Goal: Task Accomplishment & Management: Complete application form

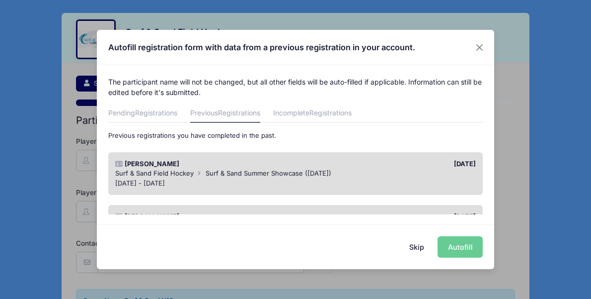
click at [370, 194] on div "[PERSON_NAME] [DATE] Surf & Sand Field Hockey Surf & Sand Summer Showcase ([DAT…" at bounding box center [295, 173] width 375 height 43
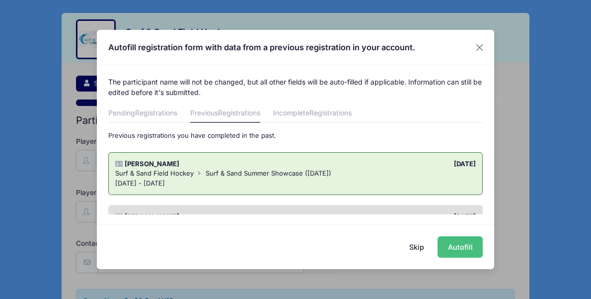
click at [457, 248] on button "Autofill" at bounding box center [460, 246] width 45 height 21
type input "[EMAIL_ADDRESS][DOMAIN_NAME]"
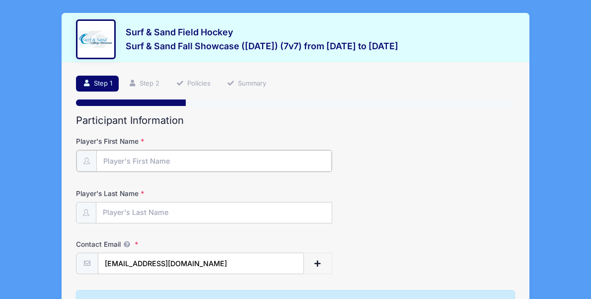
click at [152, 160] on input "Player's First Name" at bounding box center [213, 160] width 235 height 21
type input "[PERSON_NAME]"
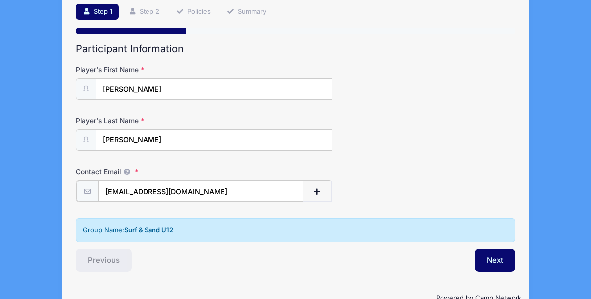
scroll to position [96, 0]
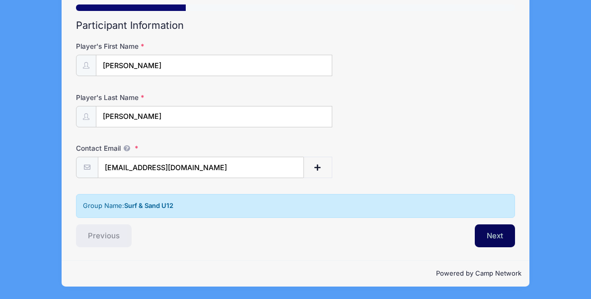
click at [485, 239] on button "Next" at bounding box center [495, 235] width 40 height 23
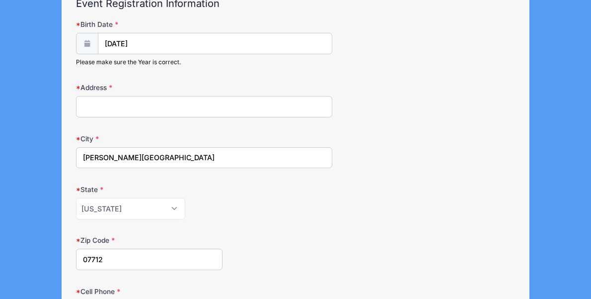
scroll to position [116, 0]
click at [171, 108] on input "Address" at bounding box center [204, 106] width 256 height 21
type input "8 [PERSON_NAME] Cir"
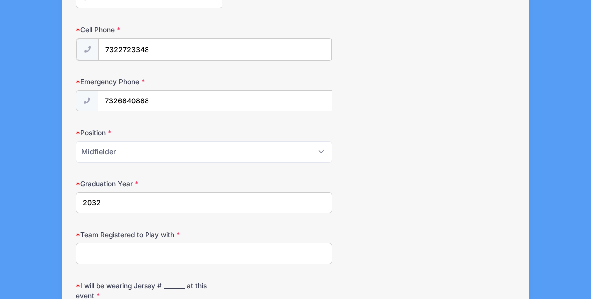
scroll to position [382, 0]
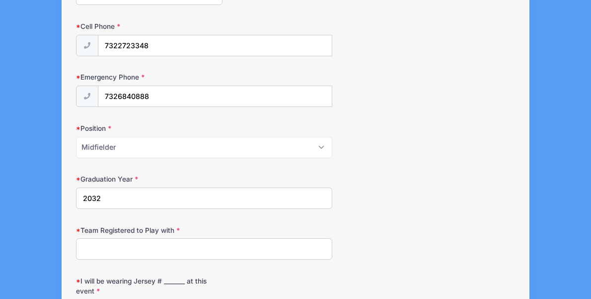
click at [394, 176] on div "Graduation Year [DATE]" at bounding box center [295, 191] width 439 height 35
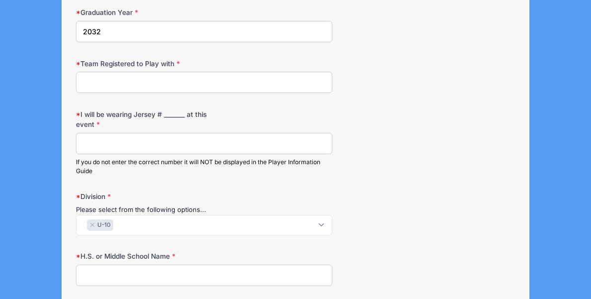
scroll to position [548, 0]
click at [113, 73] on input "Team Registered to Play with" at bounding box center [204, 81] width 256 height 21
type input "Surf and Sand"
click at [113, 141] on input "I will be wearing Jersey # _______ at this event" at bounding box center [204, 142] width 256 height 21
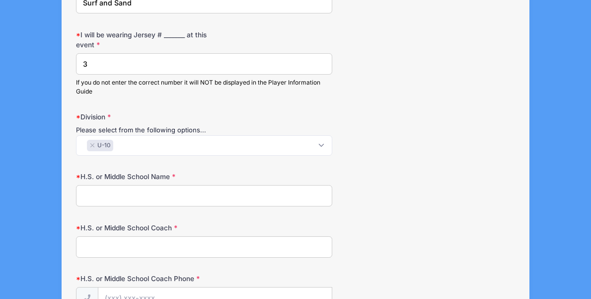
scroll to position [628, 0]
type input "3"
click at [320, 142] on span "× U-10" at bounding box center [204, 144] width 256 height 20
click at [95, 146] on li "× U-10" at bounding box center [100, 144] width 26 height 11
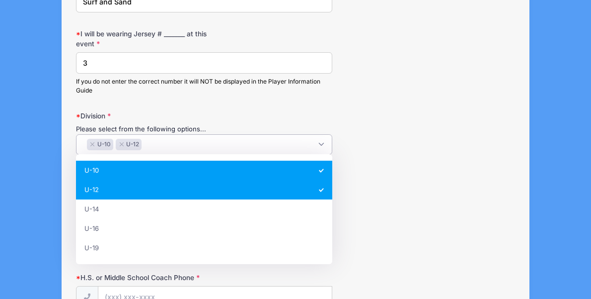
select select "U-12"
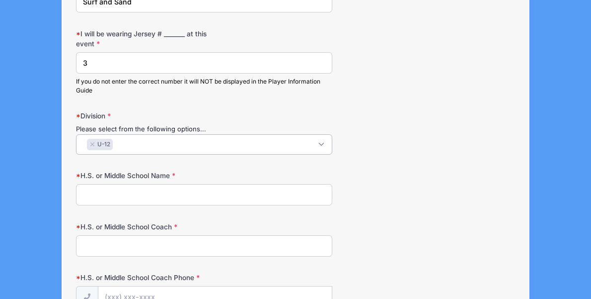
click at [219, 191] on input "H.S. or Middle School Name" at bounding box center [204, 194] width 256 height 21
type input "[GEOGRAPHIC_DATA] Intermediate"
type input "N"
type input "[PERSON_NAME]"
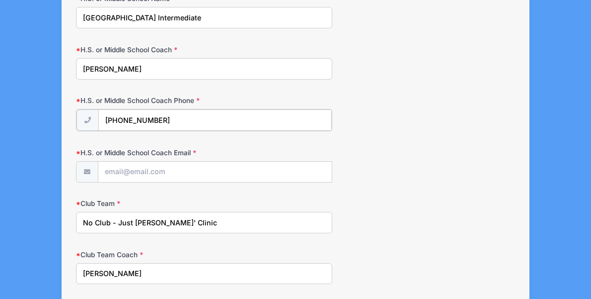
scroll to position [806, 0]
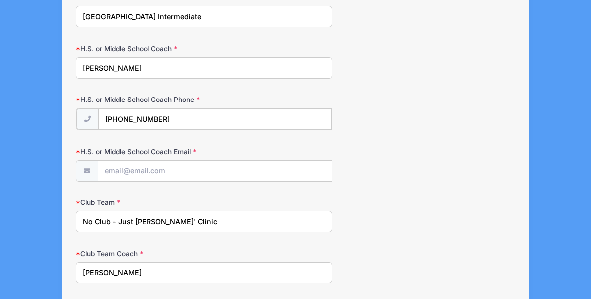
type input "[PHONE_NUMBER]"
click at [175, 171] on input "H.S. or Middle School Coach Email" at bounding box center [214, 169] width 233 height 21
drag, startPoint x: 144, startPoint y: 171, endPoint x: 82, endPoint y: 171, distance: 61.6
click at [82, 171] on div "[PERSON_NAME]" at bounding box center [204, 170] width 256 height 22
paste input "[PERSON_NAME][EMAIL_ADDRESS][DOMAIN_NAME]"
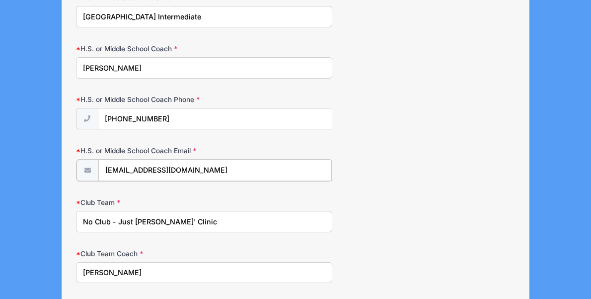
type input "[EMAIL_ADDRESS][DOMAIN_NAME]"
drag, startPoint x: 194, startPoint y: 224, endPoint x: 71, endPoint y: 217, distance: 123.4
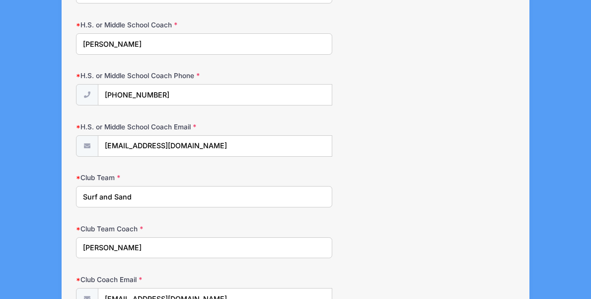
type input "Surf and Sand"
drag, startPoint x: 163, startPoint y: 250, endPoint x: 24, endPoint y: 257, distance: 138.8
type input "N"
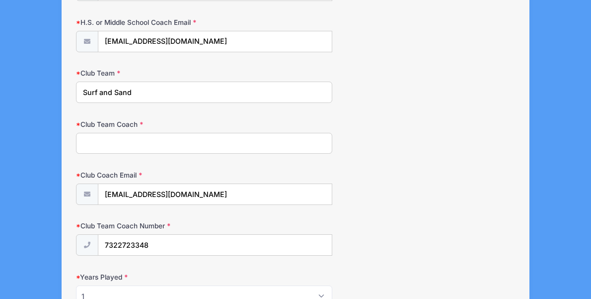
scroll to position [935, 0]
drag, startPoint x: 209, startPoint y: 196, endPoint x: 94, endPoint y: 186, distance: 115.1
click at [94, 186] on div "[EMAIL_ADDRESS][DOMAIN_NAME]" at bounding box center [204, 193] width 256 height 22
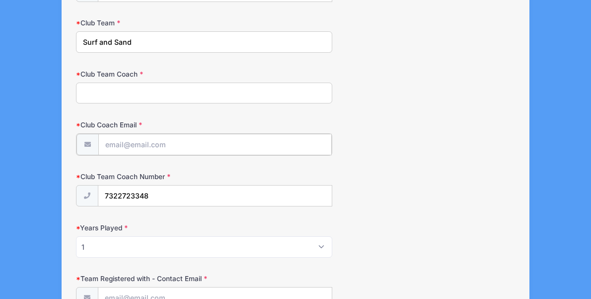
scroll to position [1009, 0]
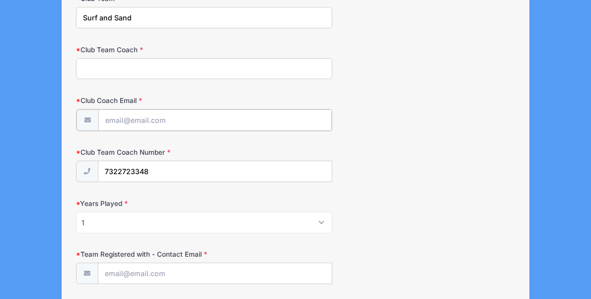
paste input "[EMAIL_ADDRESS][DOMAIN_NAME]"
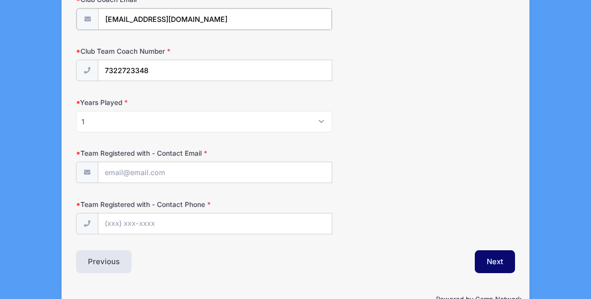
scroll to position [1112, 0]
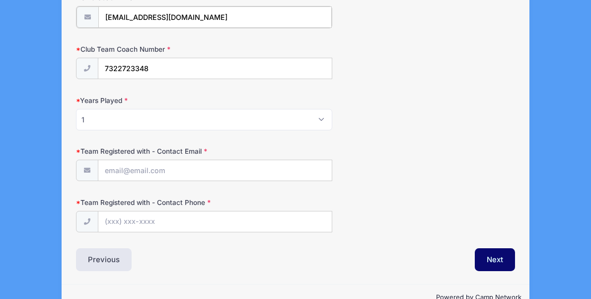
type input "[EMAIL_ADDRESS][DOMAIN_NAME]"
click at [161, 174] on input "Team Registered with - Contact Email" at bounding box center [214, 169] width 233 height 21
paste input "[EMAIL_ADDRESS][DOMAIN_NAME]"
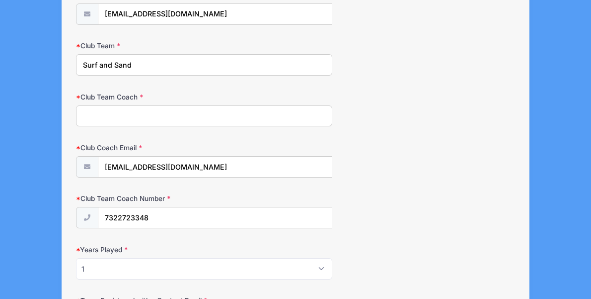
scroll to position [960, 0]
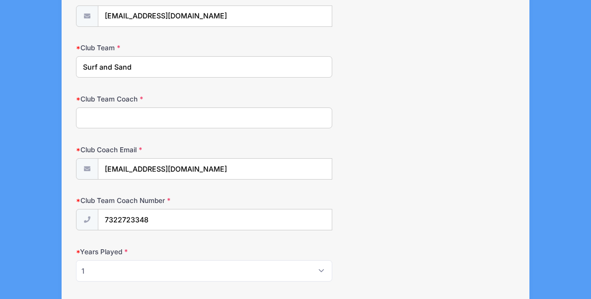
type input "[EMAIL_ADDRESS][DOMAIN_NAME]"
click at [178, 116] on input "Club Team Coach" at bounding box center [204, 117] width 256 height 21
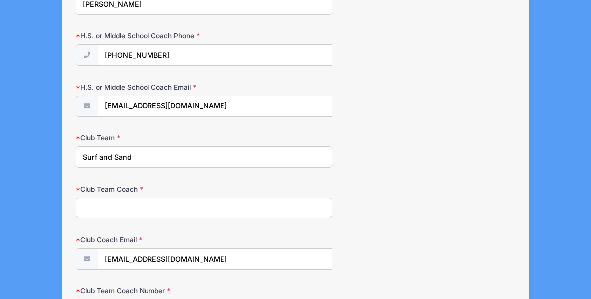
scroll to position [867, 0]
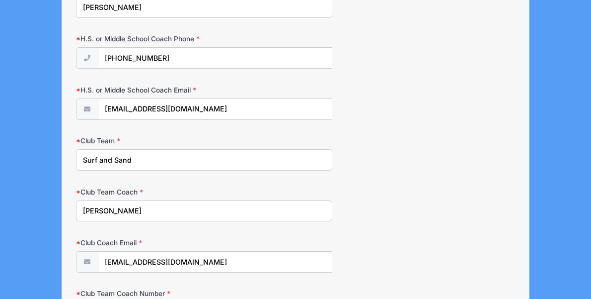
type input "[PERSON_NAME]"
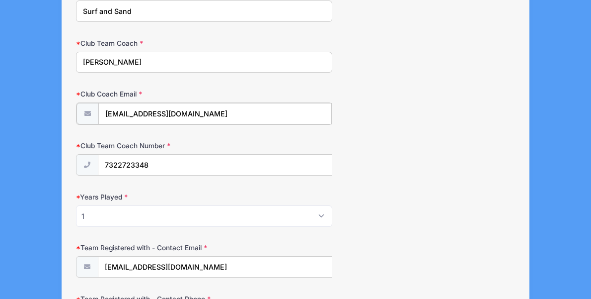
scroll to position [1016, 0]
click at [168, 173] on input "7322723348" at bounding box center [214, 163] width 233 height 21
drag, startPoint x: 162, startPoint y: 162, endPoint x: 76, endPoint y: 161, distance: 86.4
click at [76, 161] on div "7322723348" at bounding box center [204, 164] width 256 height 22
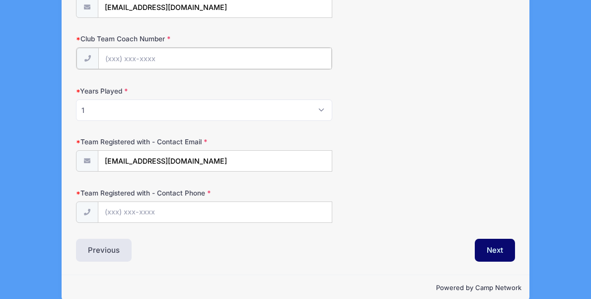
scroll to position [1136, 0]
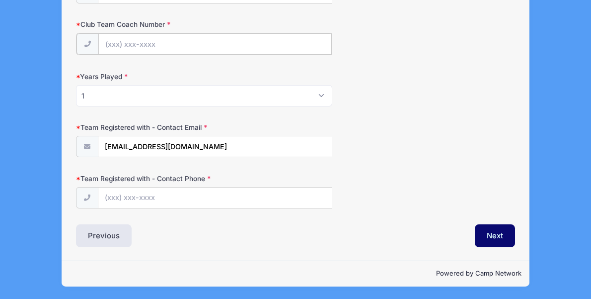
paste input "[PHONE_NUMBER]"
type input "[PHONE_NUMBER]"
click at [130, 196] on input "Team Registered with - Contact Phone" at bounding box center [214, 196] width 233 height 21
paste input "[PHONE_NUMBER]"
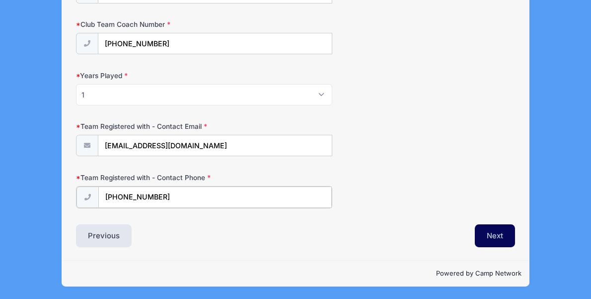
type input "[PHONE_NUMBER]"
click at [490, 231] on button "Next" at bounding box center [495, 235] width 40 height 23
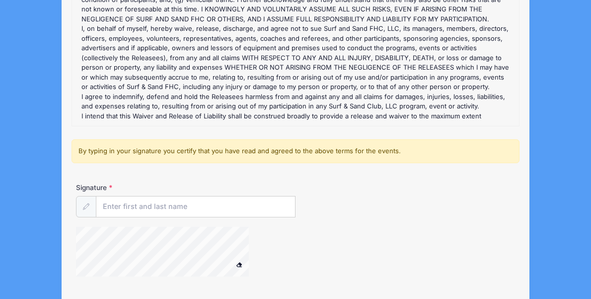
scroll to position [237, 0]
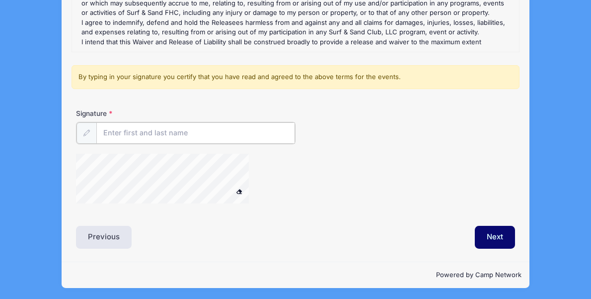
click at [160, 131] on input "Signature" at bounding box center [195, 132] width 199 height 21
type input "[PERSON_NAME]"
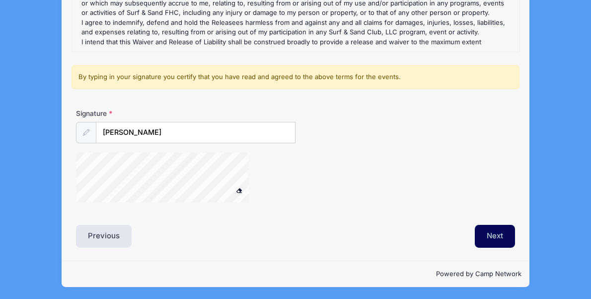
click at [484, 239] on button "Next" at bounding box center [495, 236] width 40 height 23
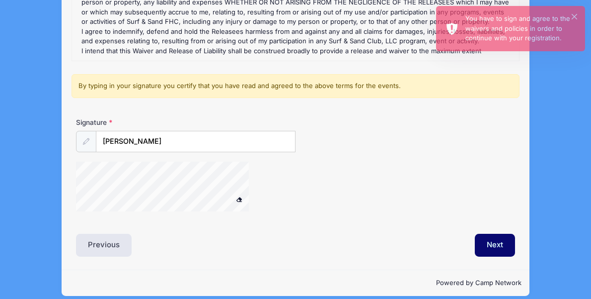
scroll to position [225, 0]
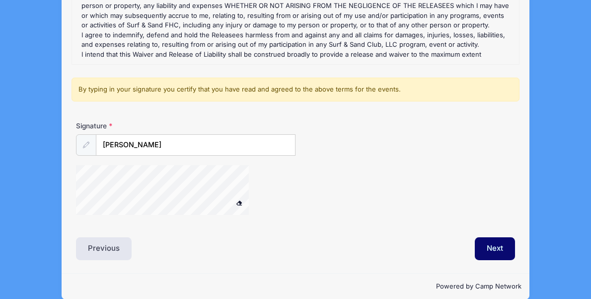
click at [239, 201] on span at bounding box center [238, 202] width 7 height 5
click at [225, 161] on div "Signature [PERSON_NAME]" at bounding box center [296, 172] width 449 height 103
click at [497, 249] on button "Next" at bounding box center [495, 248] width 40 height 23
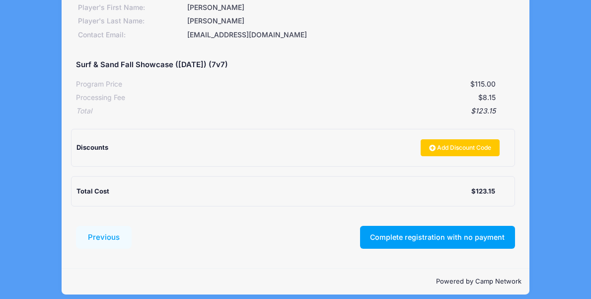
scroll to position [159, 0]
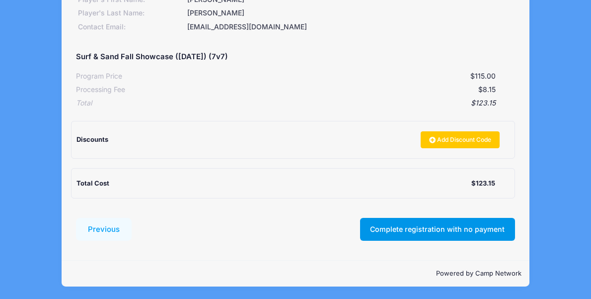
click at [405, 227] on button "Complete registration with no payment" at bounding box center [437, 229] width 155 height 23
